Goal: Task Accomplishment & Management: Manage account settings

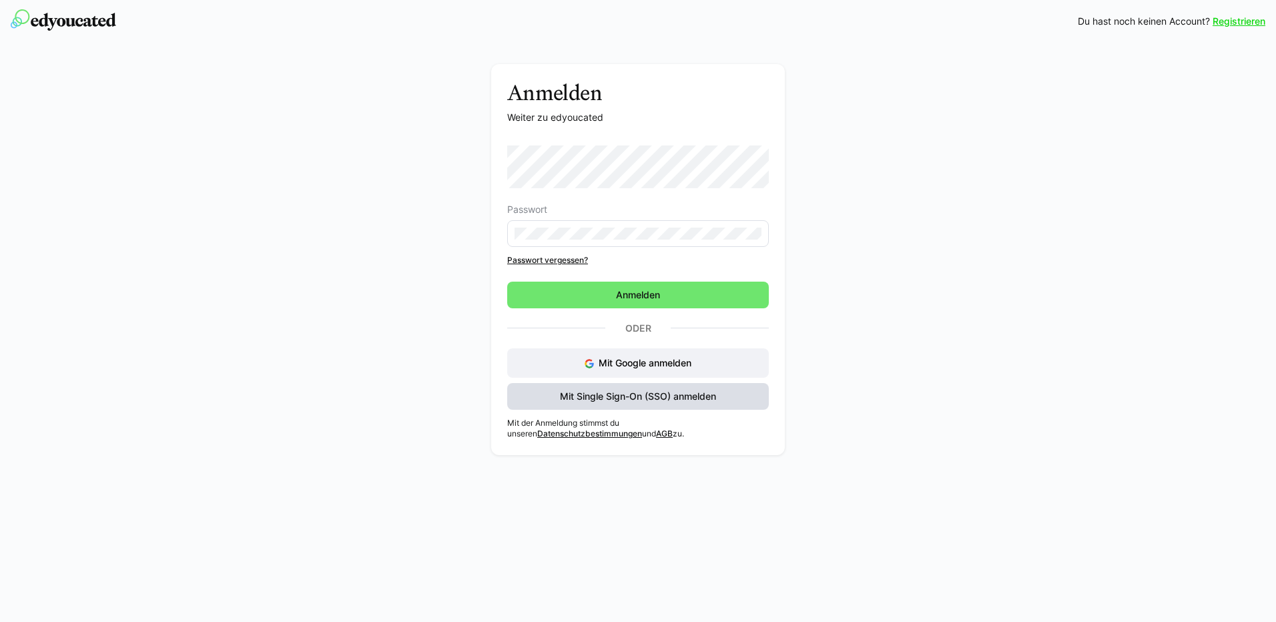
click at [630, 401] on span "Mit Single Sign-On (SSO) anmelden" at bounding box center [638, 396] width 160 height 13
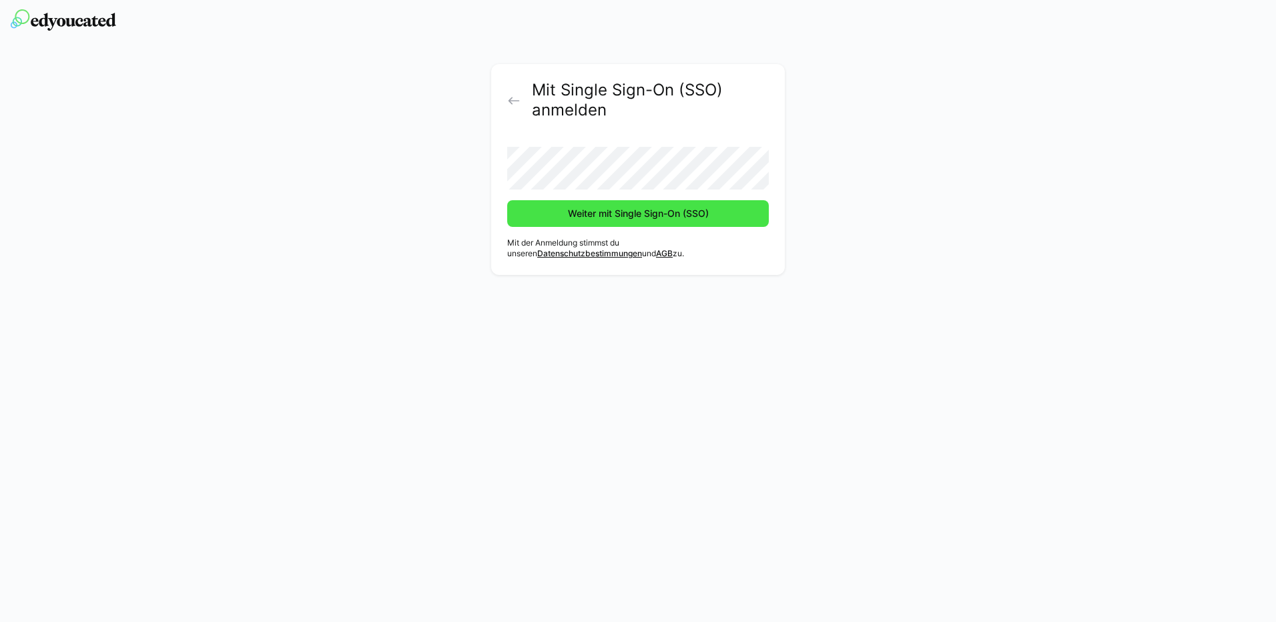
click at [601, 218] on span "Weiter mit Single Sign-On (SSO)" at bounding box center [638, 213] width 145 height 13
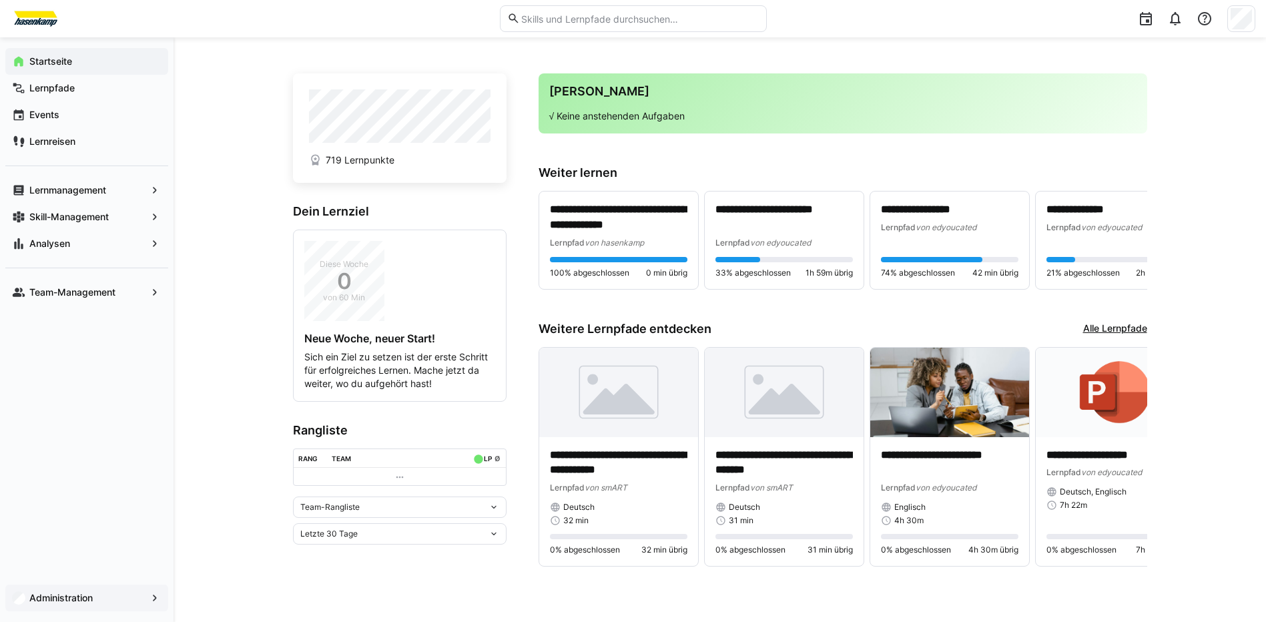
click at [0, 0] on app-navigation-label "Administration" at bounding box center [0, 0] width 0 height 0
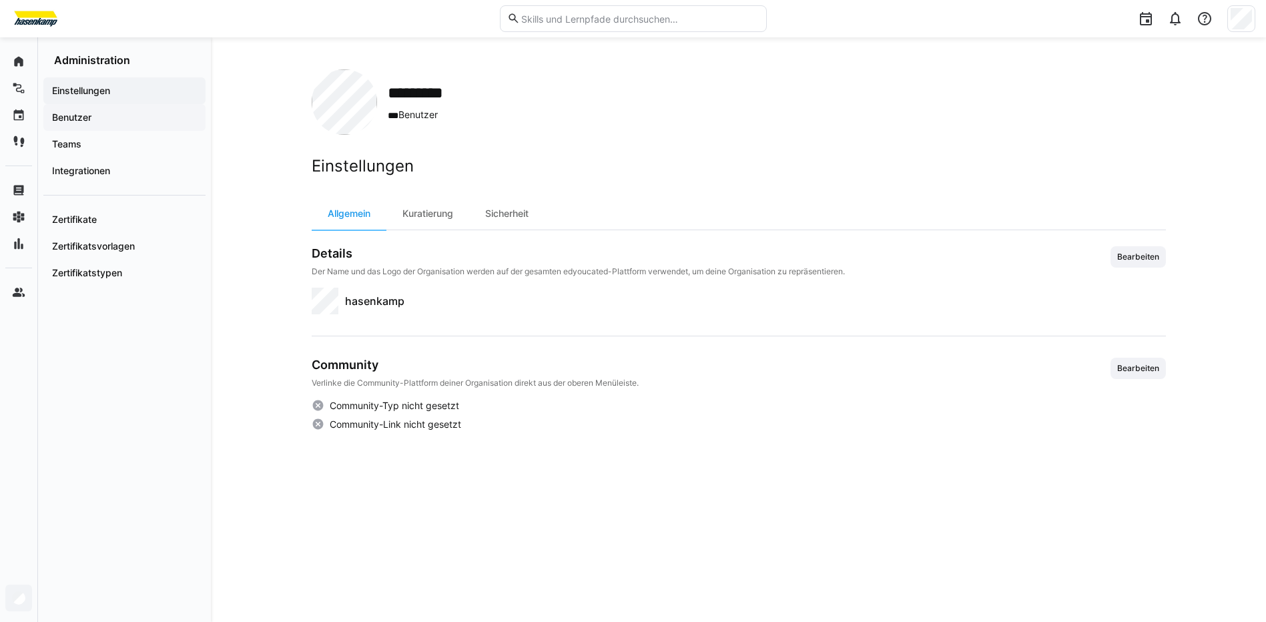
click at [123, 119] on span "Benutzer" at bounding box center [124, 117] width 149 height 13
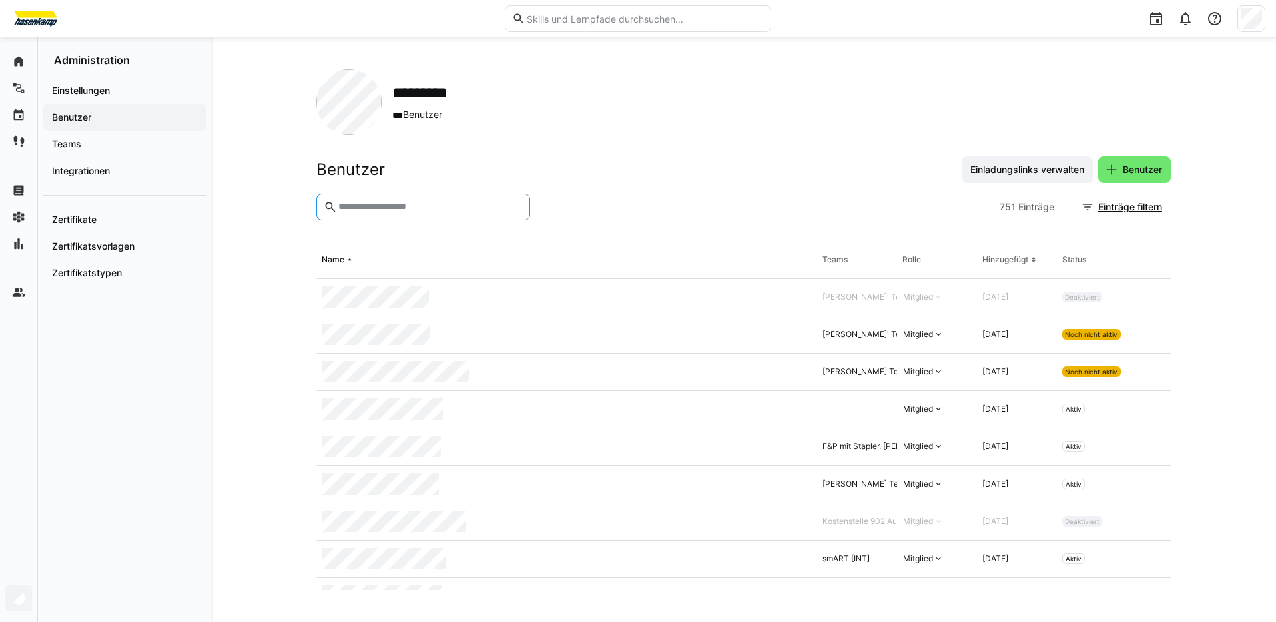
click at [471, 206] on input "text" at bounding box center [430, 207] width 186 height 12
type input "*****"
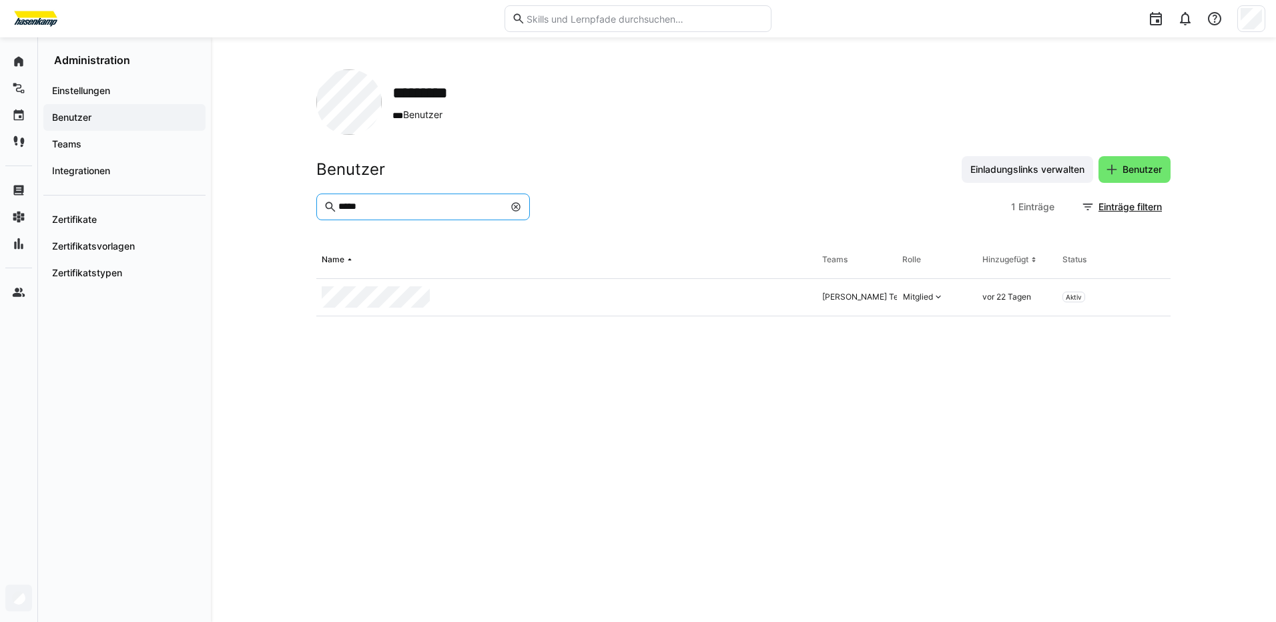
drag, startPoint x: 407, startPoint y: 210, endPoint x: 305, endPoint y: 210, distance: 102.1
click at [305, 210] on div "********* *** Benutzer Benutzer Einladungslinks verwalten Benutzer ***** 1 Eint…" at bounding box center [743, 329] width 1065 height 585
type input "*****"
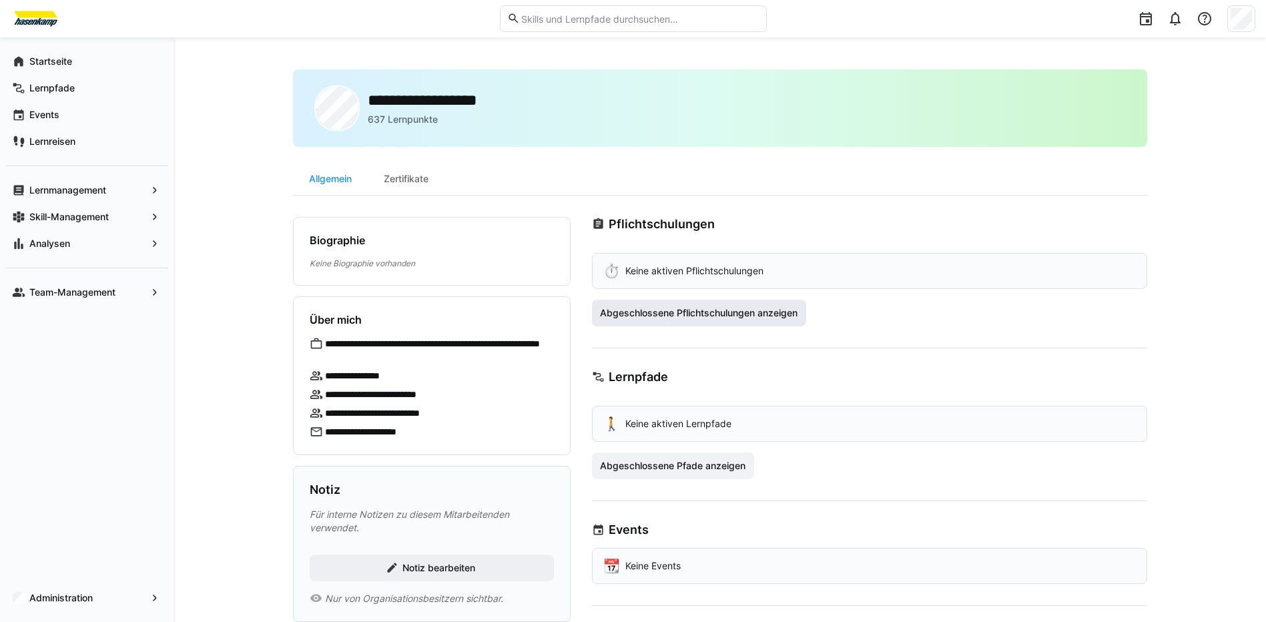
click at [684, 314] on span "Abgeschlossene Pflichtschulungen anzeigen" at bounding box center [699, 312] width 202 height 13
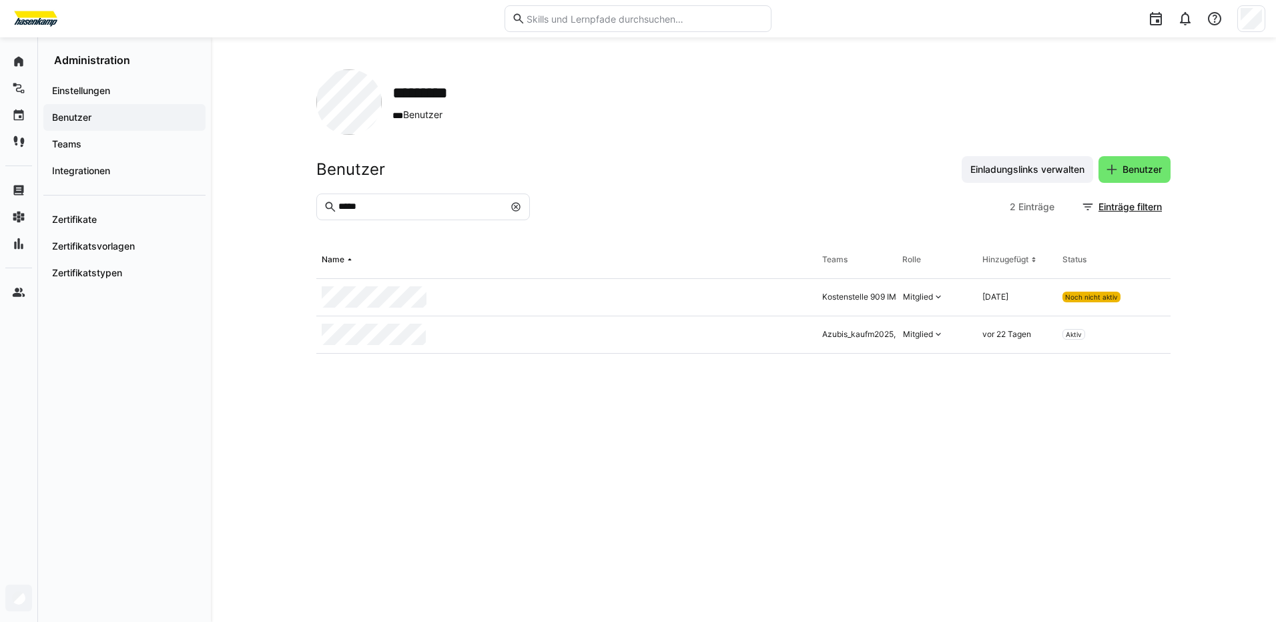
click at [517, 206] on eds-icon at bounding box center [516, 207] width 11 height 11
type input "*****"
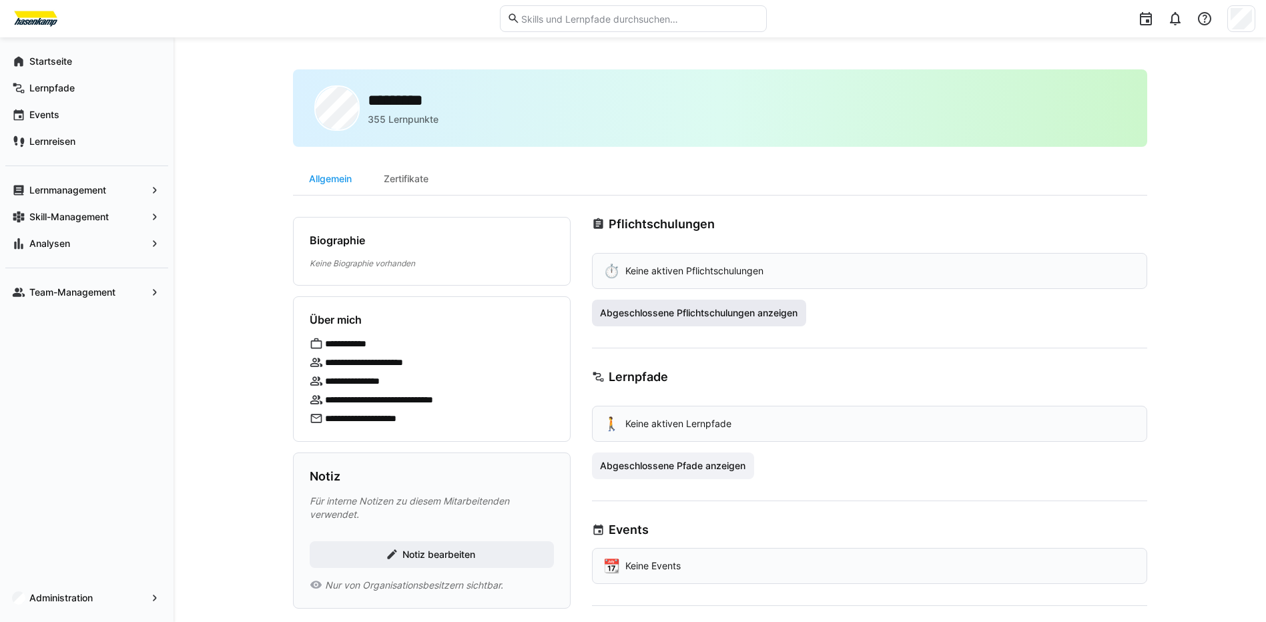
click at [695, 318] on span "Abgeschlossene Pflichtschulungen anzeigen" at bounding box center [699, 312] width 202 height 13
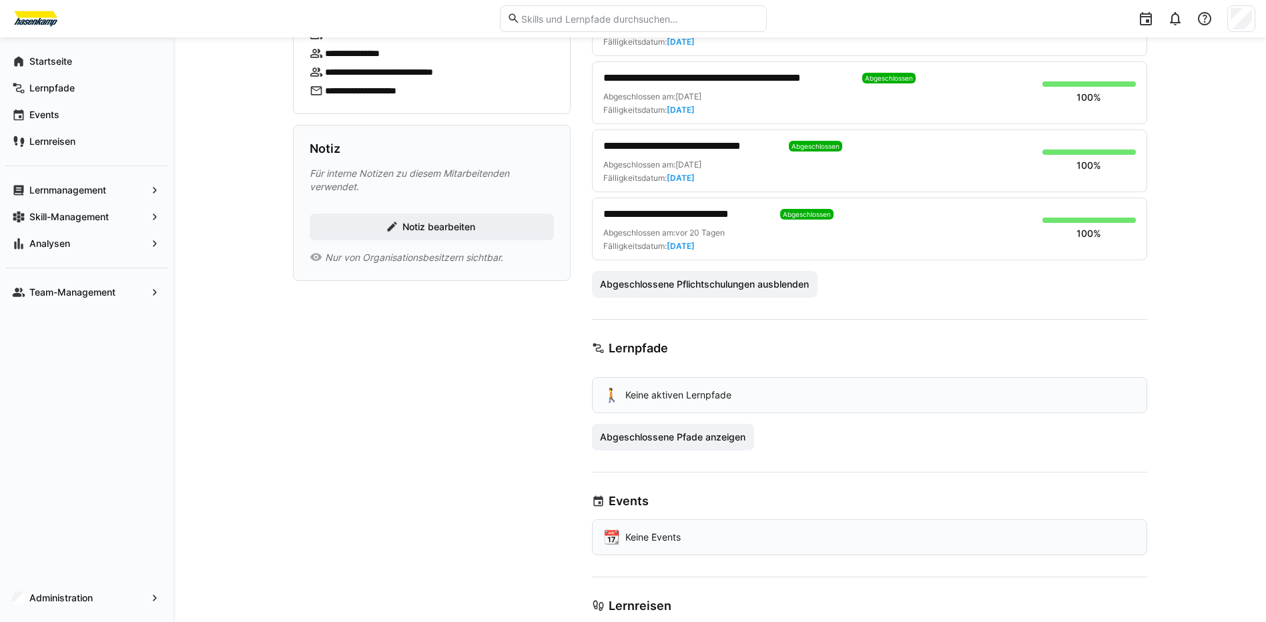
scroll to position [334, 0]
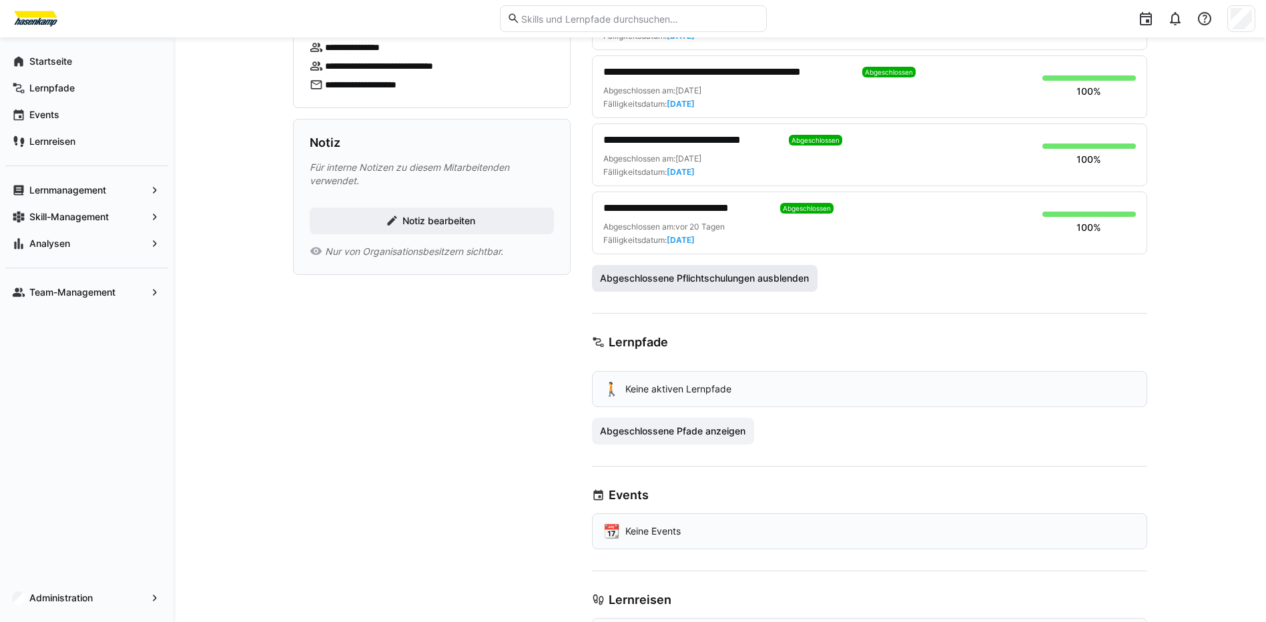
click at [745, 280] on span "Abgeschlossene Pflichtschulungen ausblenden" at bounding box center [704, 278] width 213 height 13
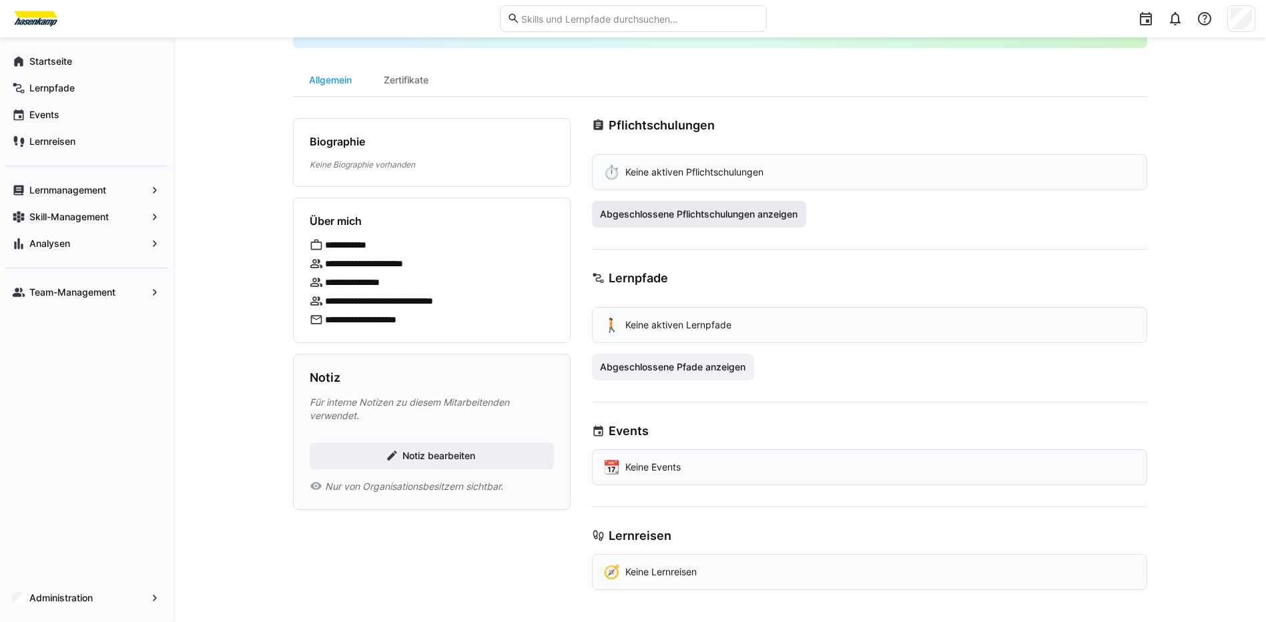
scroll to position [99, 0]
click at [671, 376] on span "Abgeschlossene Pfade anzeigen" at bounding box center [673, 367] width 163 height 27
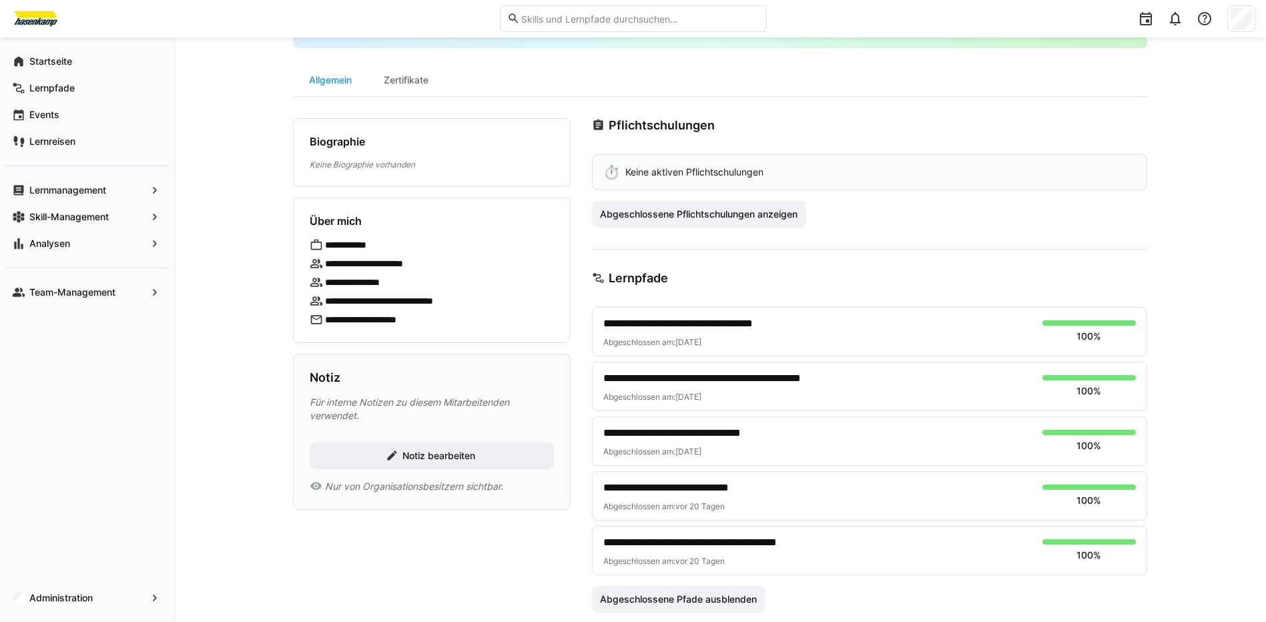
scroll to position [299, 0]
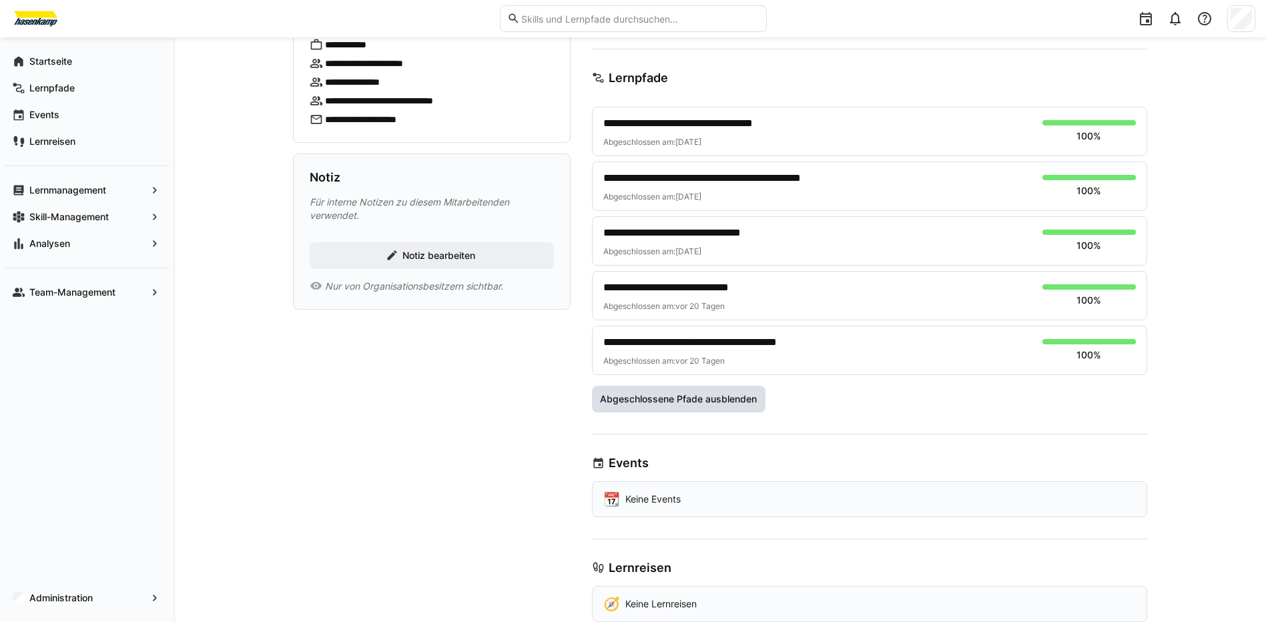
click at [716, 401] on span "Abgeschlossene Pfade ausblenden" at bounding box center [678, 398] width 161 height 13
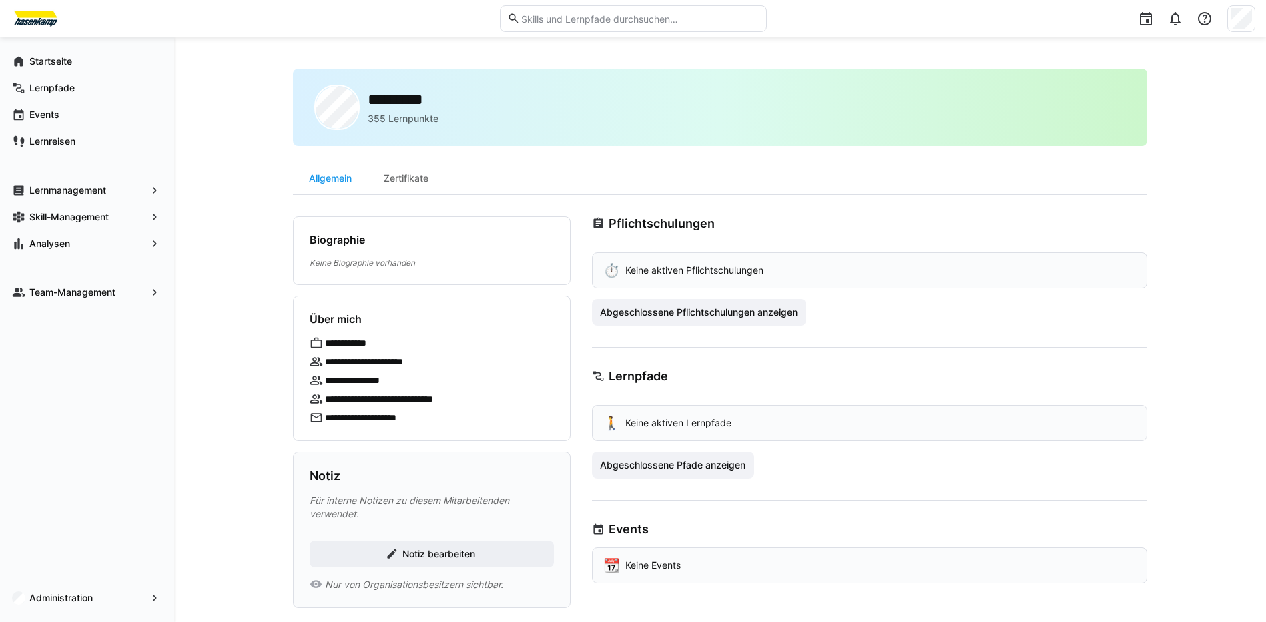
scroll to position [0, 0]
click at [409, 178] on div "Zertifikate" at bounding box center [406, 179] width 77 height 32
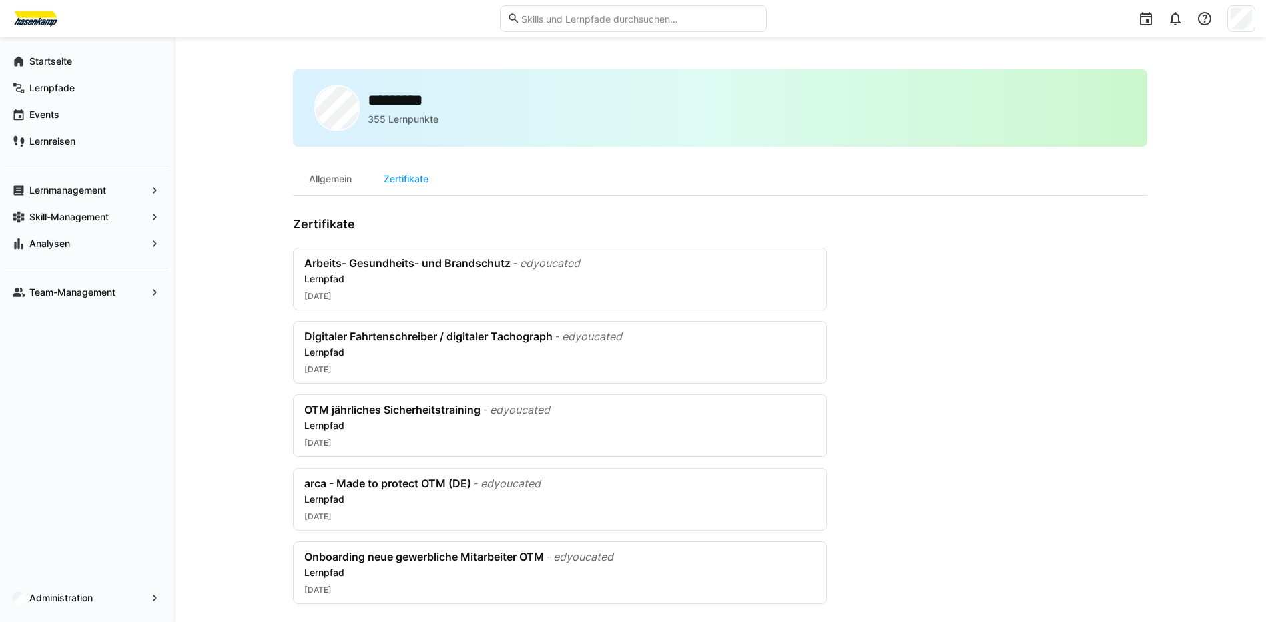
scroll to position [14, 0]
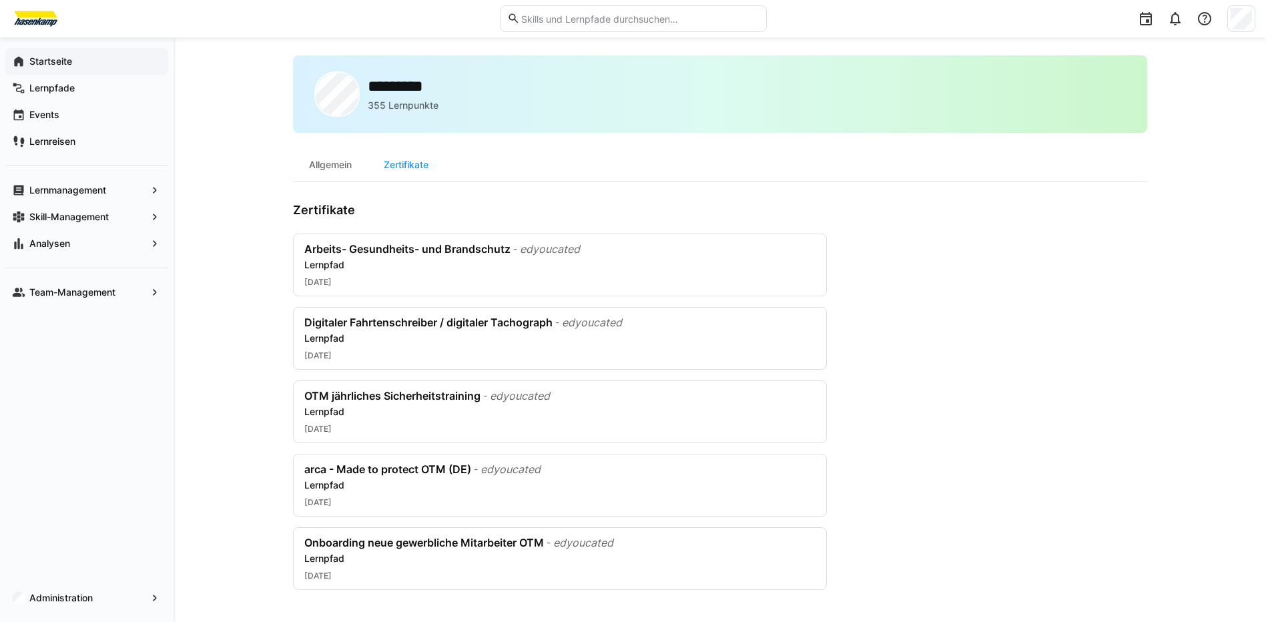
click at [0, 0] on app-navigation-label "Startseite" at bounding box center [0, 0] width 0 height 0
